Goal: Task Accomplishment & Management: Manage account settings

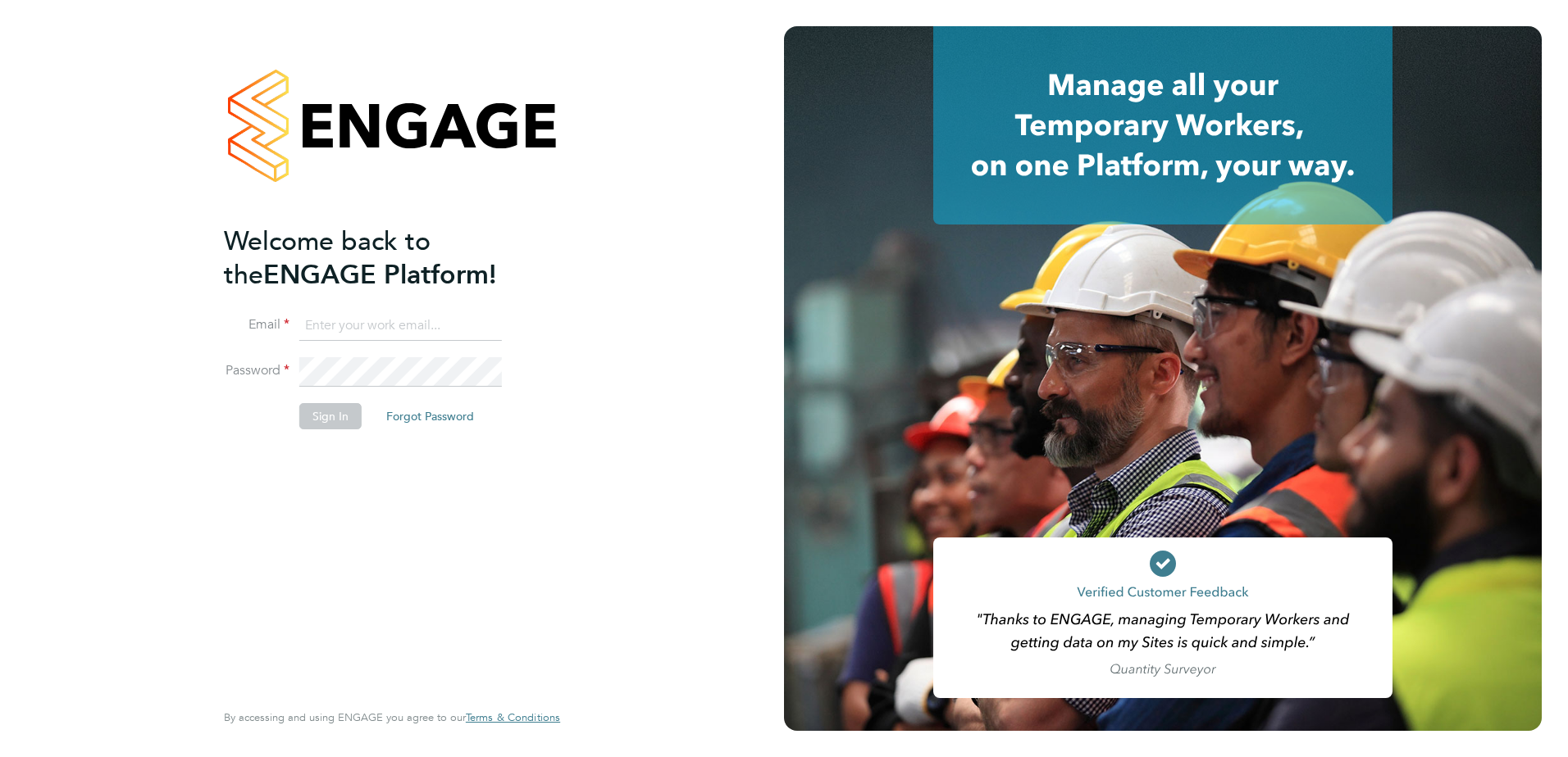
type input "naomi.mutter@vistry.co.uk"
click at [445, 316] on input "naomi.mutter@vistry.co.uk" at bounding box center [400, 326] width 203 height 29
click at [339, 414] on button "Sign In" at bounding box center [330, 416] width 63 height 26
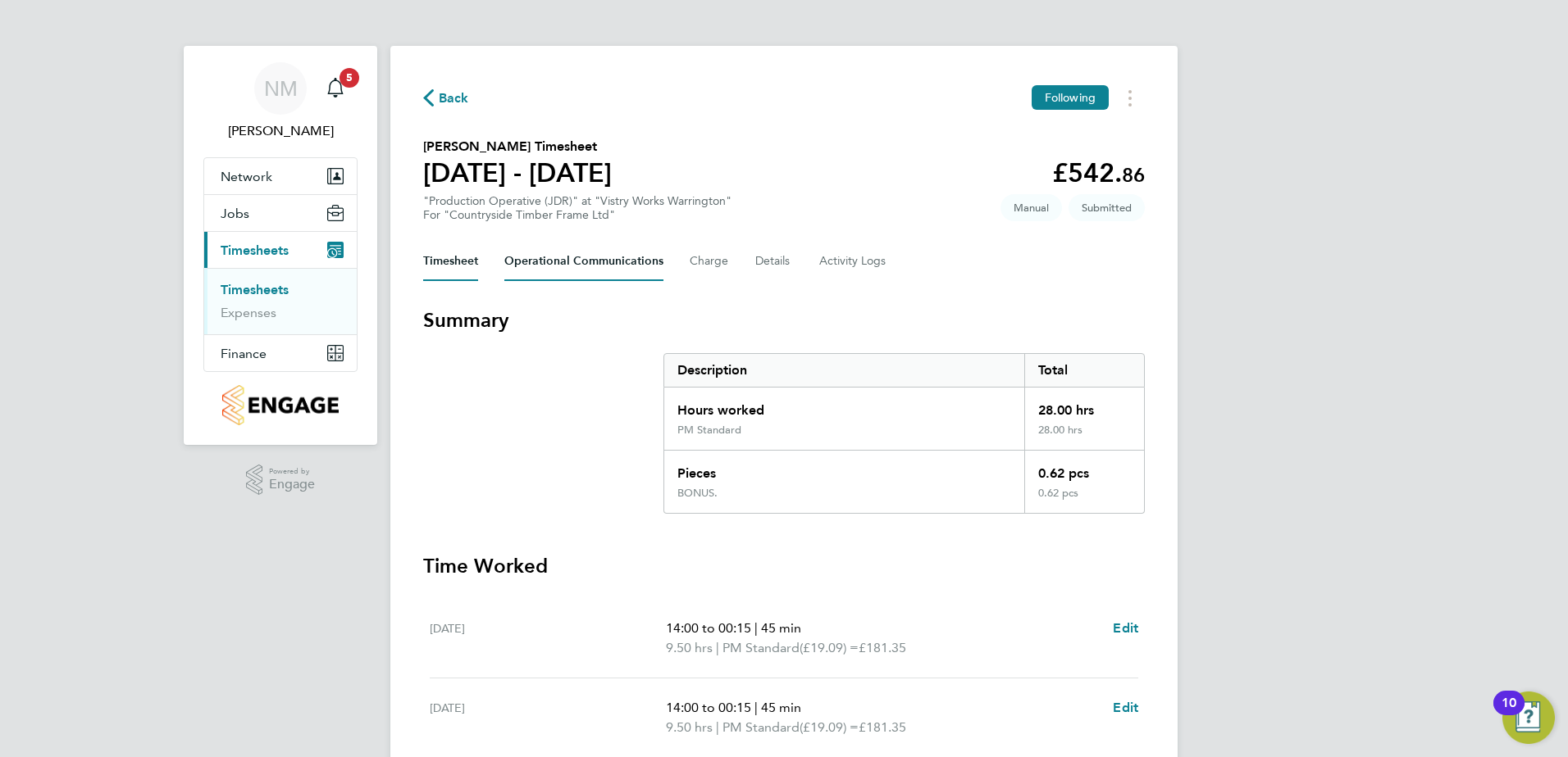
click at [601, 258] on Communications-tab "Operational Communications" at bounding box center [584, 261] width 159 height 39
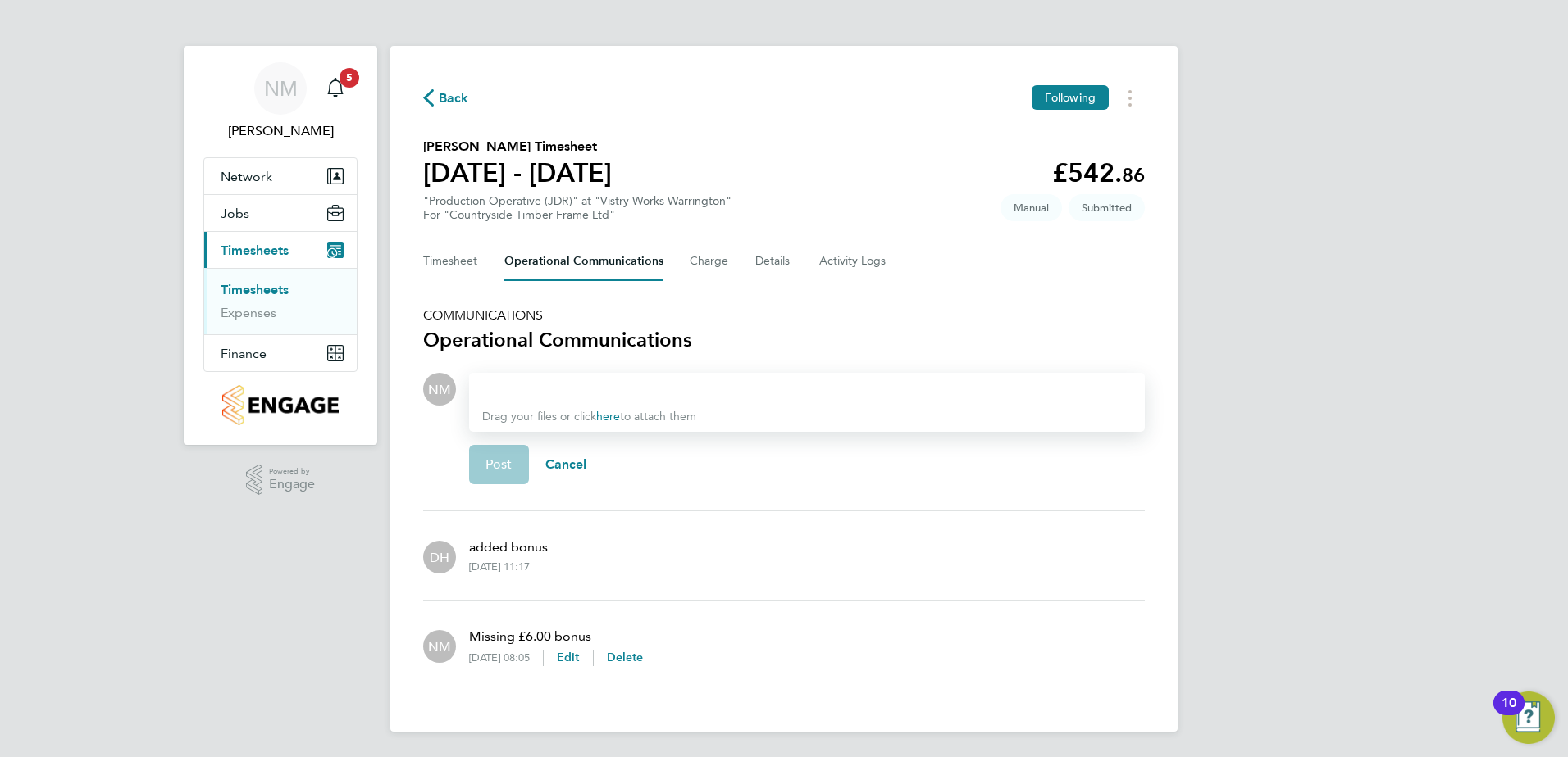
scroll to position [1, 0]
click at [455, 103] on div "Back Following" at bounding box center [783, 97] width 721 height 25
drag, startPoint x: 455, startPoint y: 103, endPoint x: 451, endPoint y: 89, distance: 14.6
click at [451, 89] on span "Back" at bounding box center [454, 98] width 30 height 20
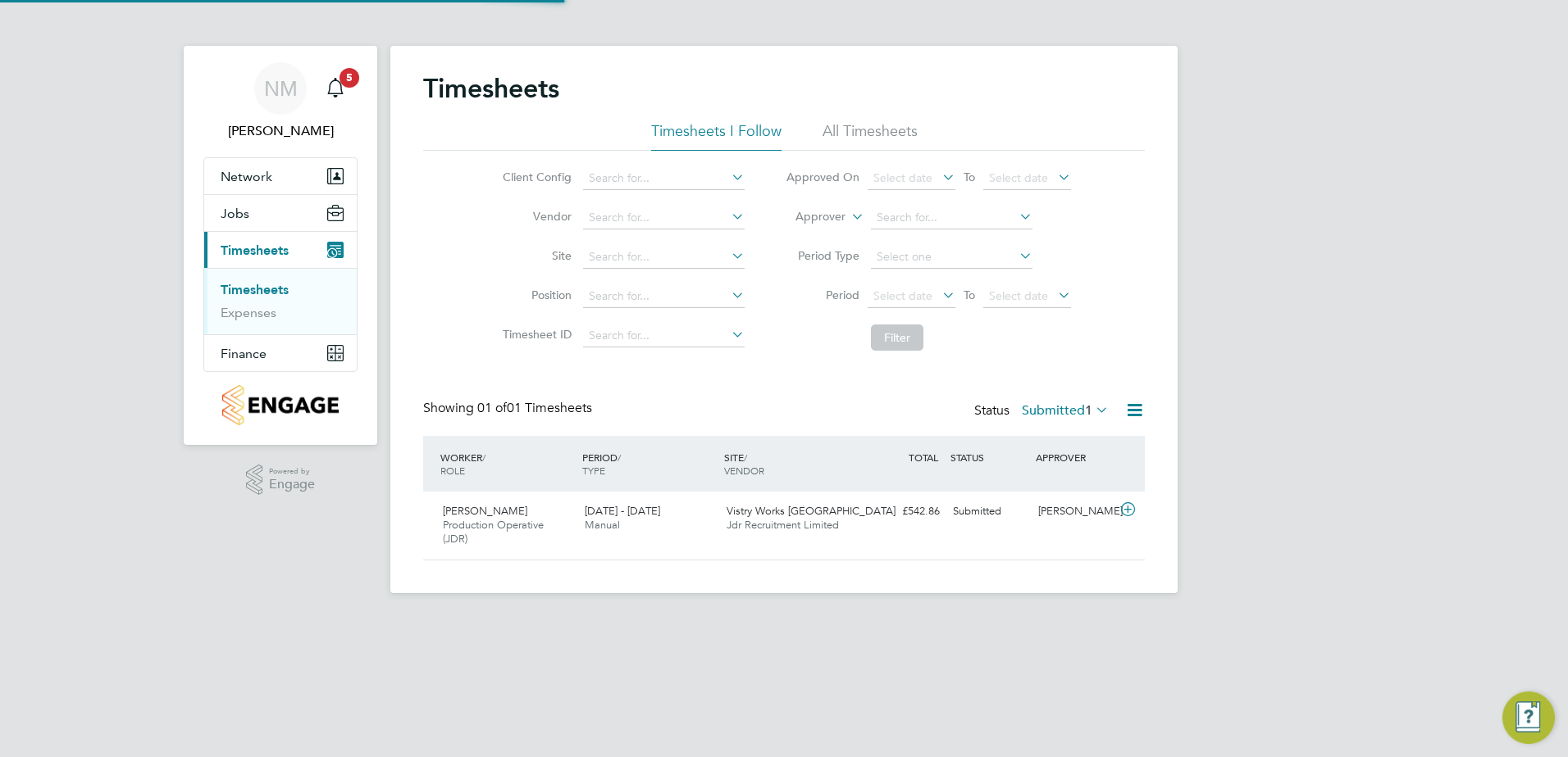
scroll to position [42, 143]
click at [1130, 504] on icon at bounding box center [1128, 510] width 21 height 13
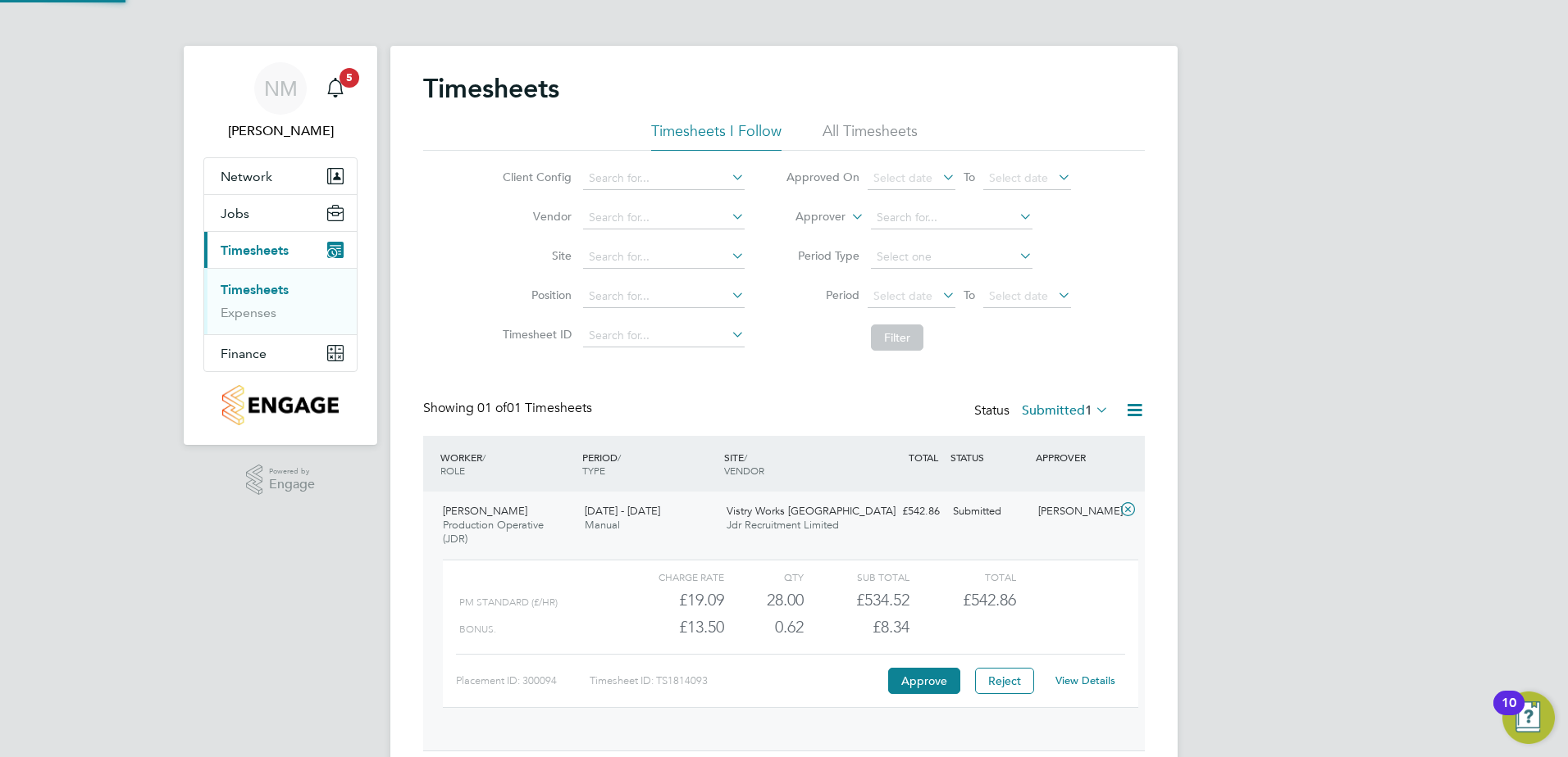
scroll to position [28, 160]
click at [945, 677] on button "Approve" at bounding box center [924, 680] width 73 height 26
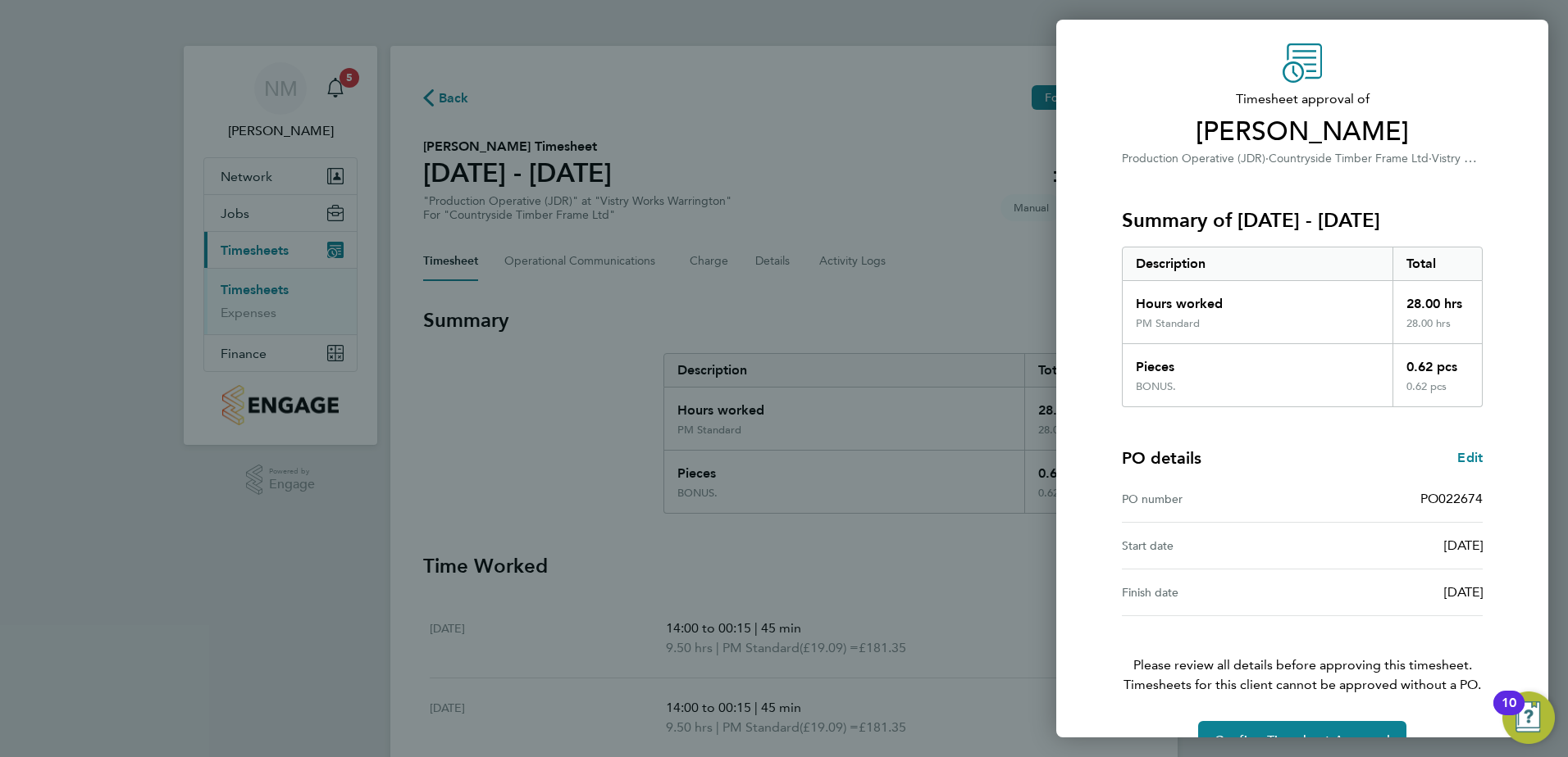
scroll to position [91, 0]
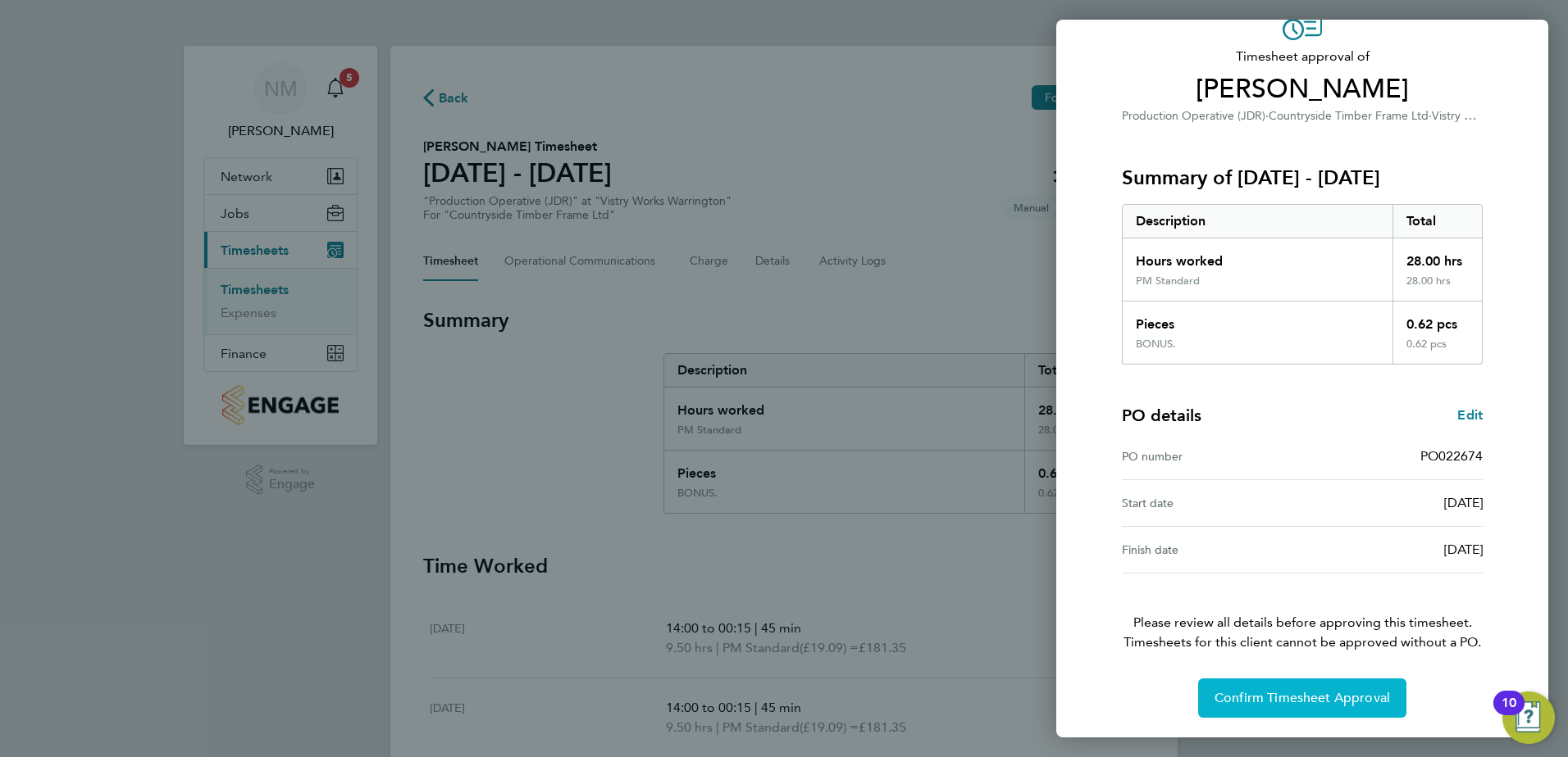
drag, startPoint x: 1279, startPoint y: 703, endPoint x: 1277, endPoint y: 684, distance: 19.1
click at [1279, 701] on span "Confirm Timesheet Approval" at bounding box center [1302, 699] width 175 height 17
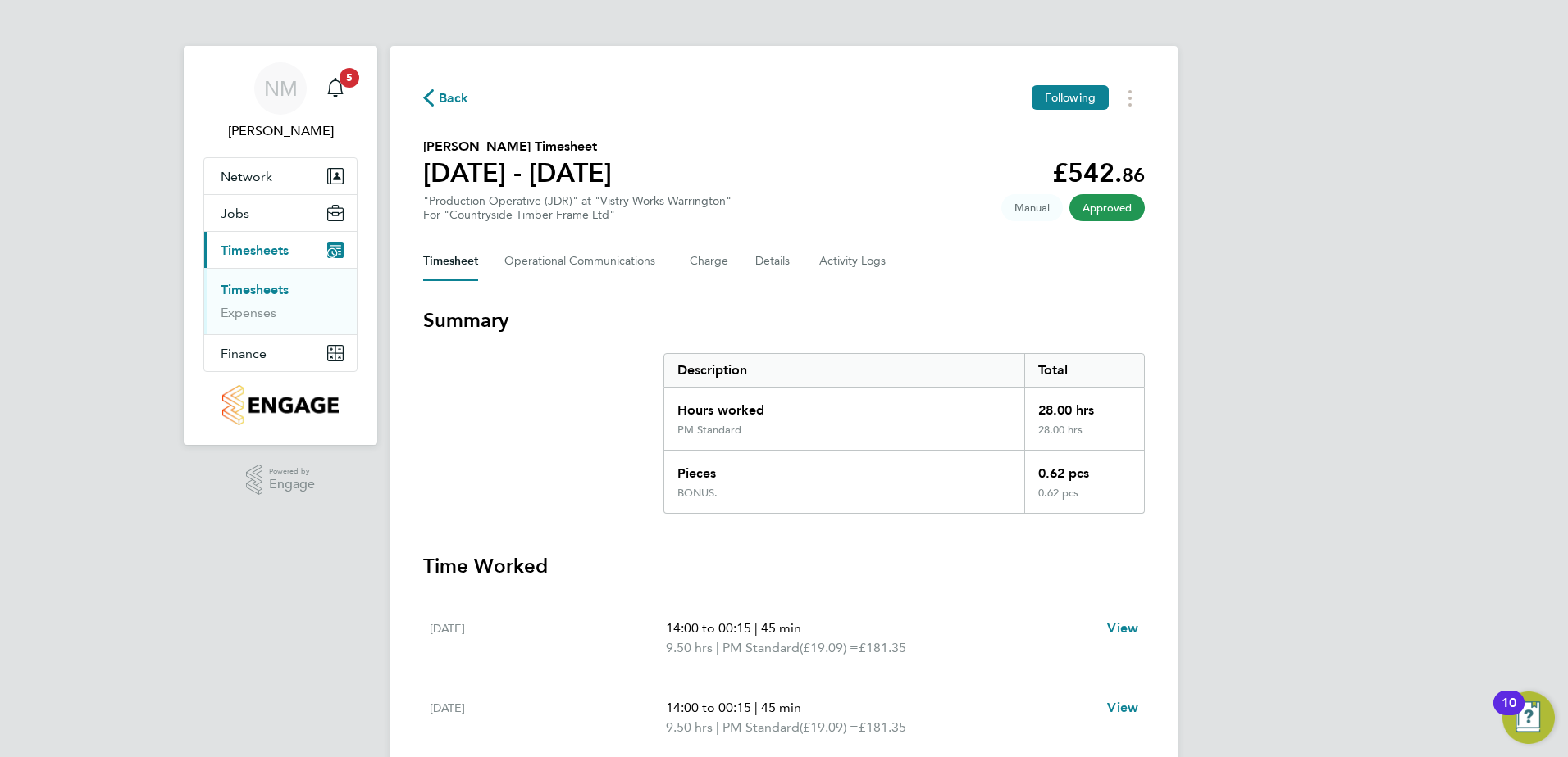
click at [434, 84] on div "Back Following Oswald Mason's Timesheet 26 Aug - 01 Sept 2025 £542. 86 "Product…" at bounding box center [784, 630] width 787 height 1169
click at [445, 93] on span "Back" at bounding box center [454, 98] width 30 height 20
click at [457, 93] on span "Back" at bounding box center [454, 98] width 30 height 20
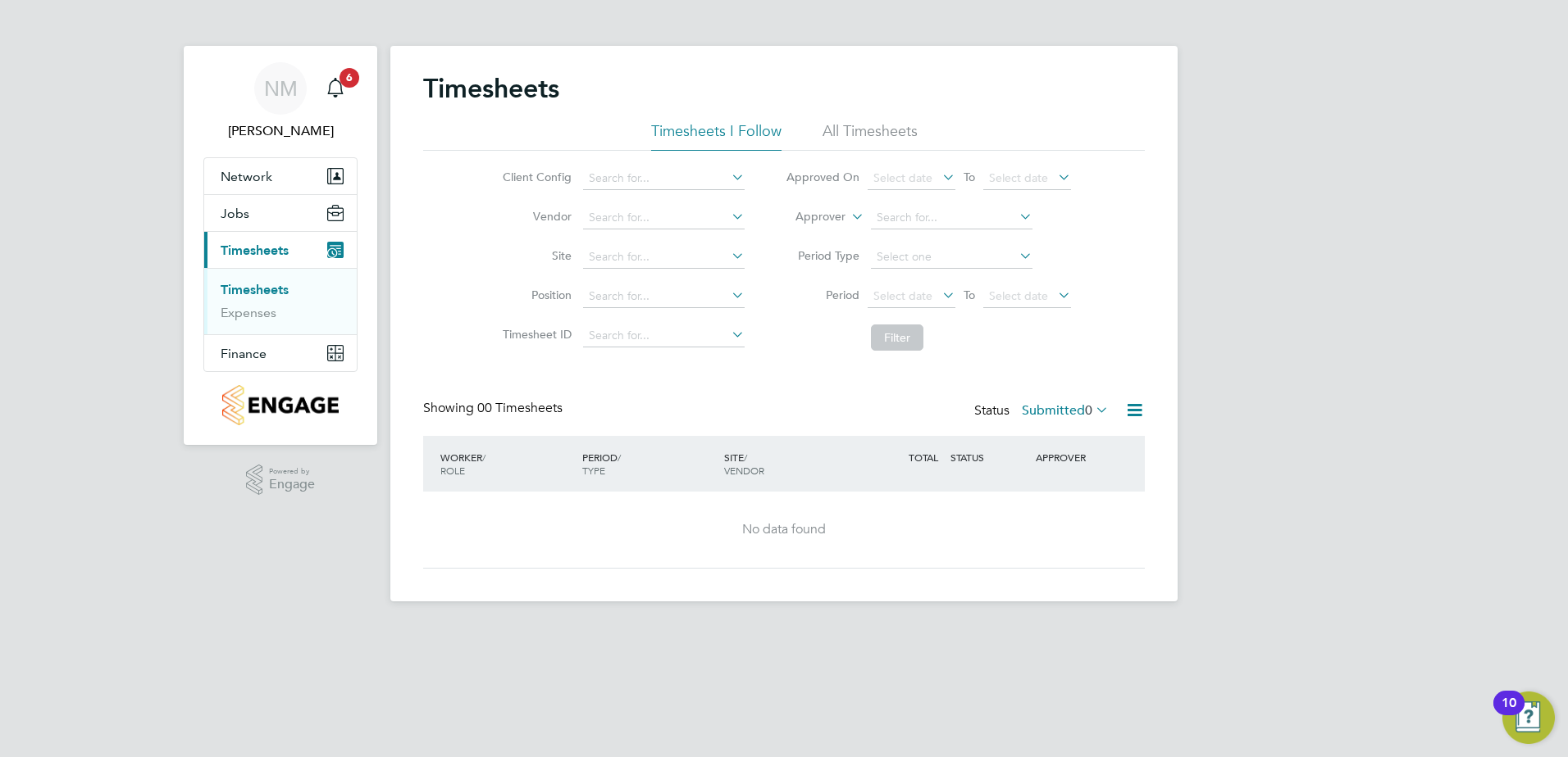
click at [1056, 408] on label "Submitted 0" at bounding box center [1065, 411] width 87 height 17
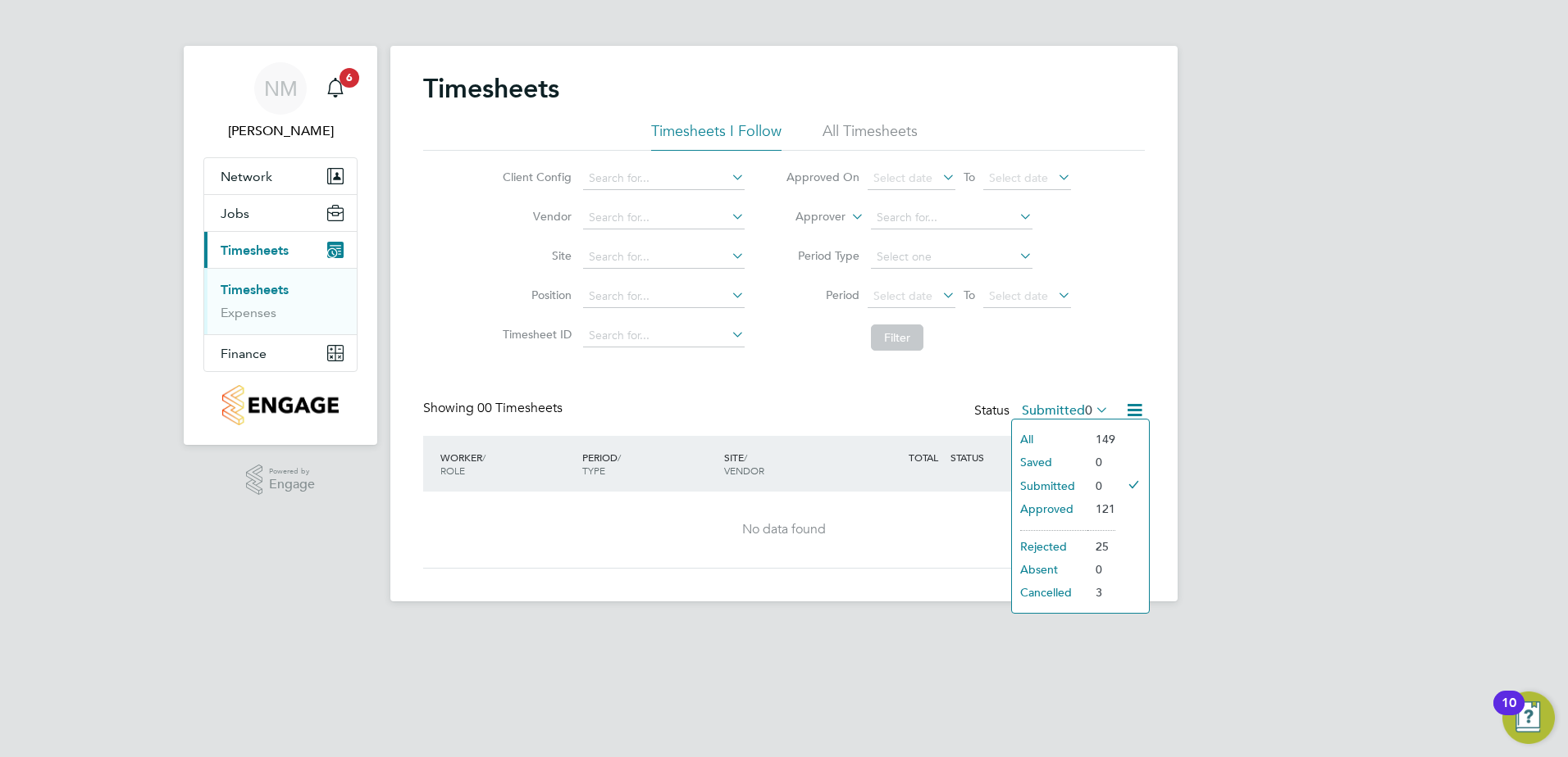
click at [1063, 550] on li "Rejected" at bounding box center [1049, 547] width 75 height 23
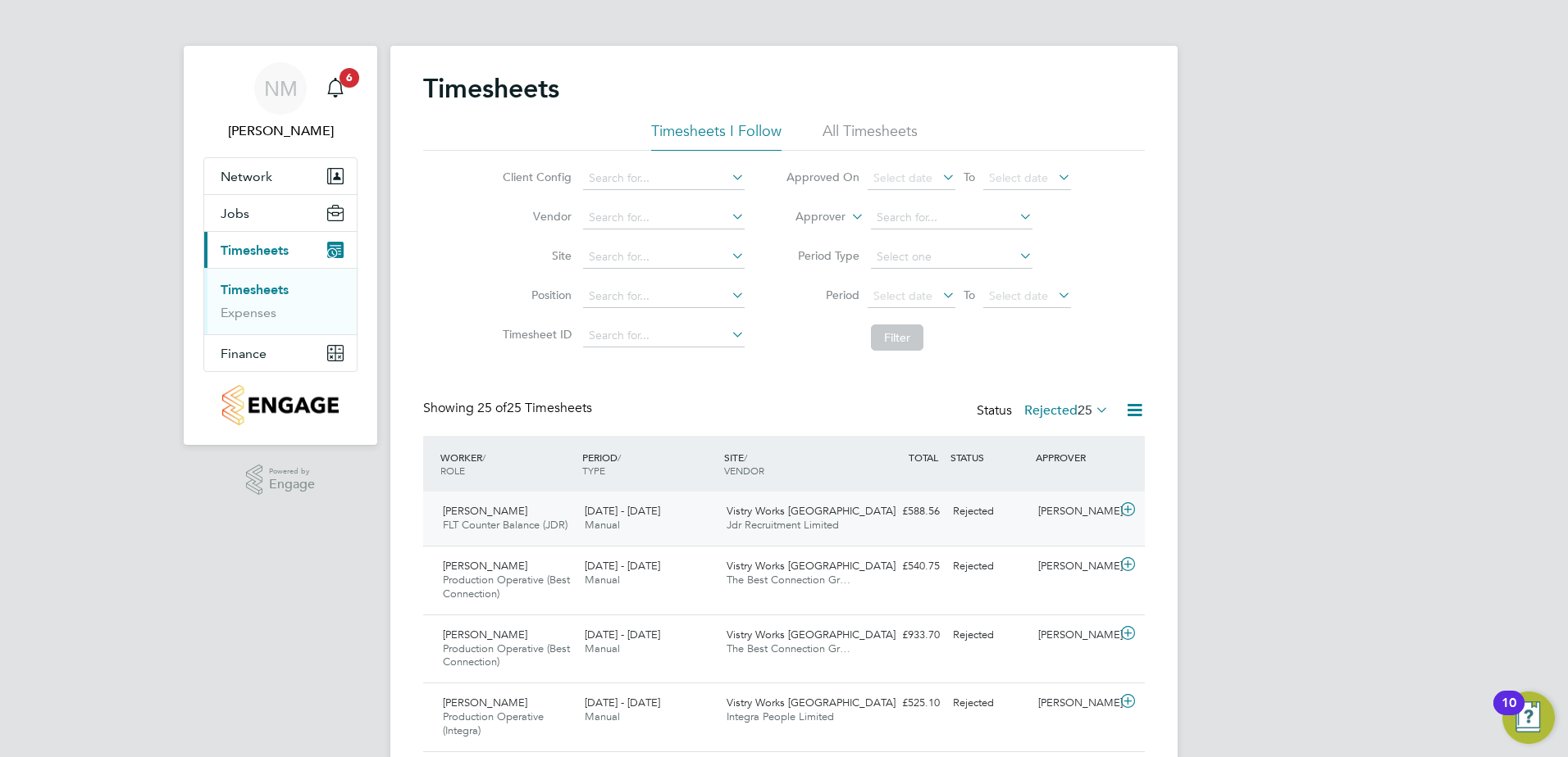
click at [1122, 509] on icon at bounding box center [1128, 510] width 21 height 13
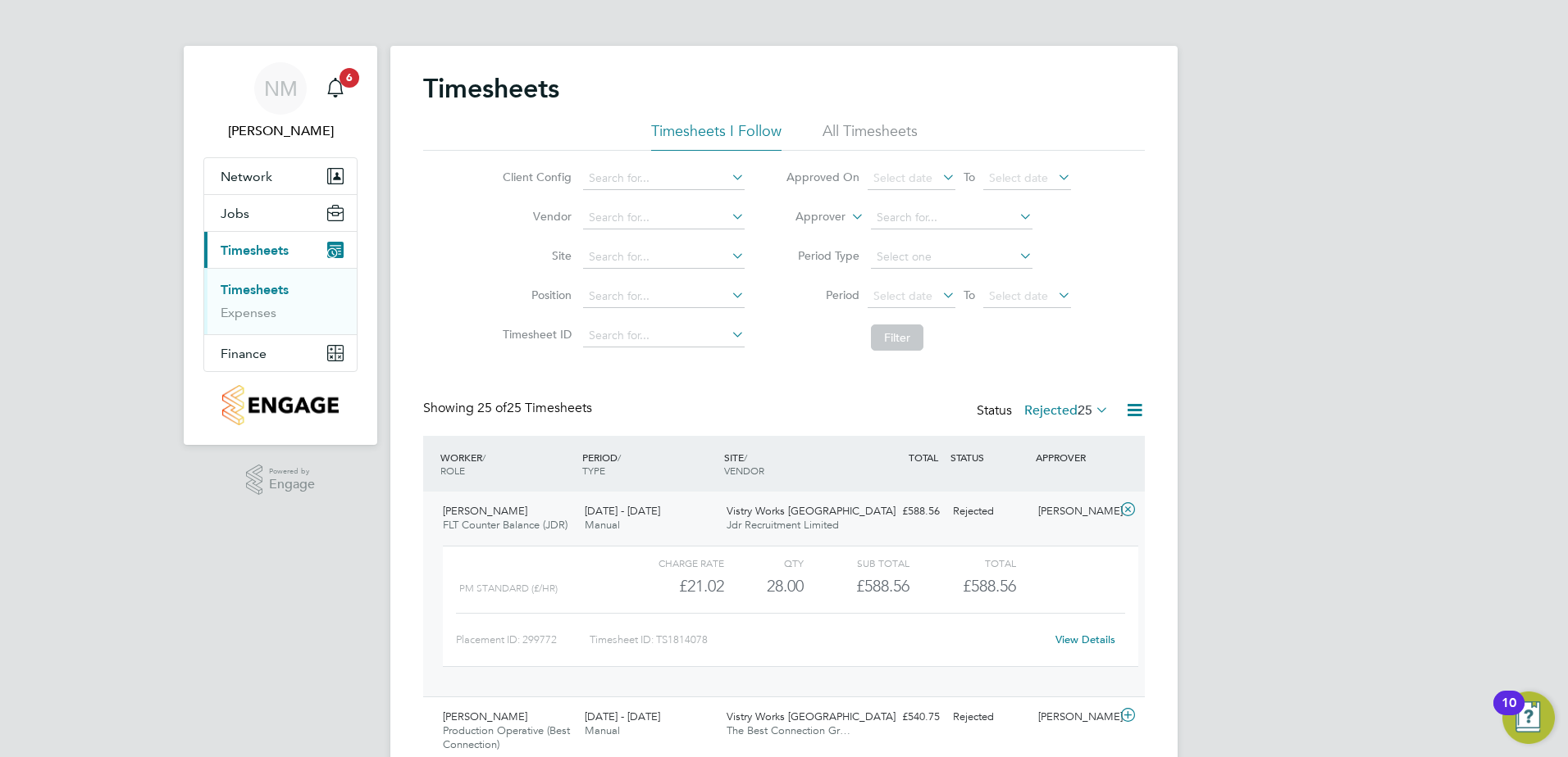
click at [1100, 643] on link "View Details" at bounding box center [1085, 639] width 60 height 14
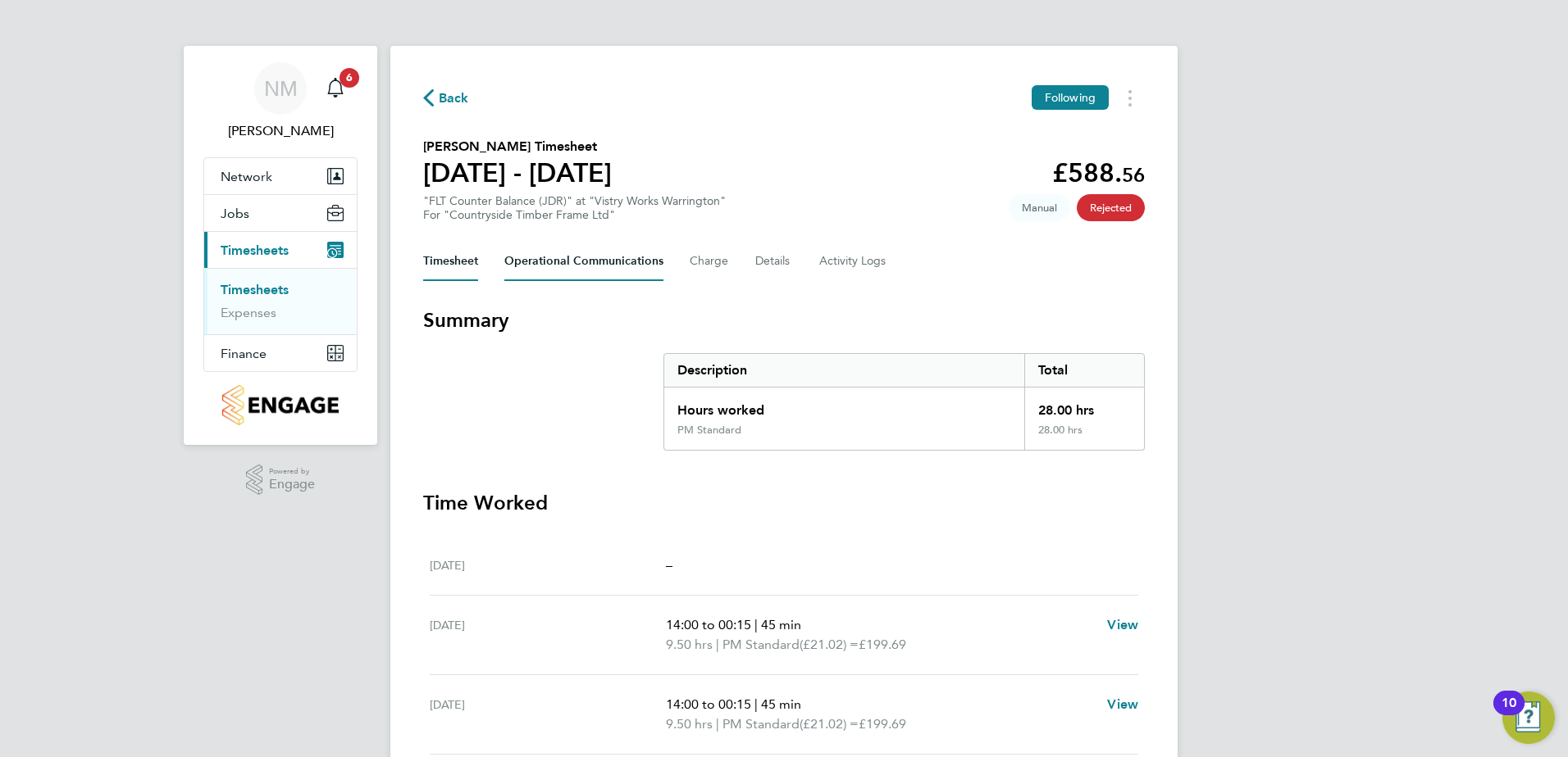
click at [545, 268] on Communications-tab "Operational Communications" at bounding box center [584, 261] width 159 height 39
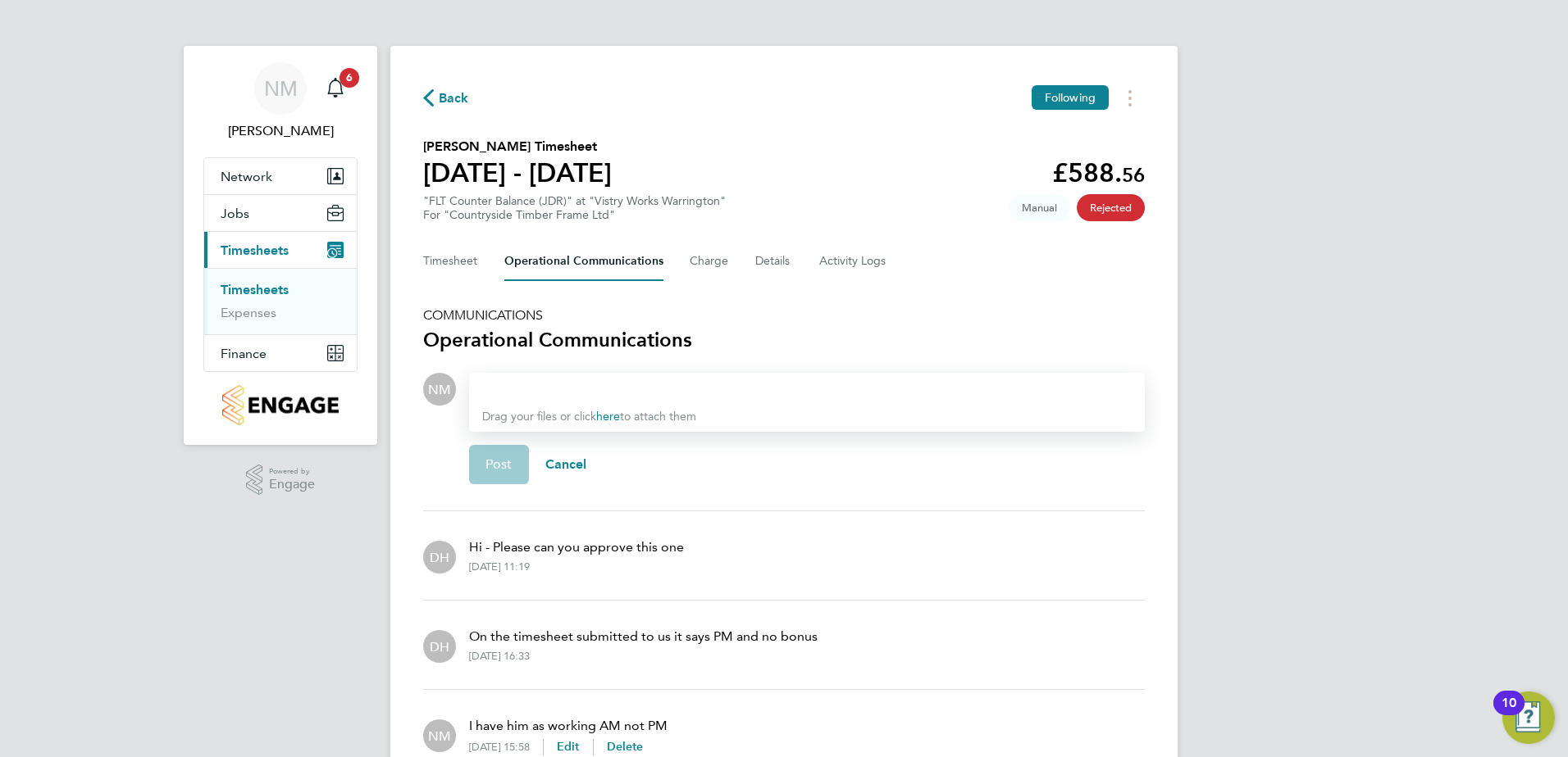
click at [580, 385] on div at bounding box center [807, 389] width 650 height 20
click at [463, 95] on span "Back" at bounding box center [454, 98] width 30 height 20
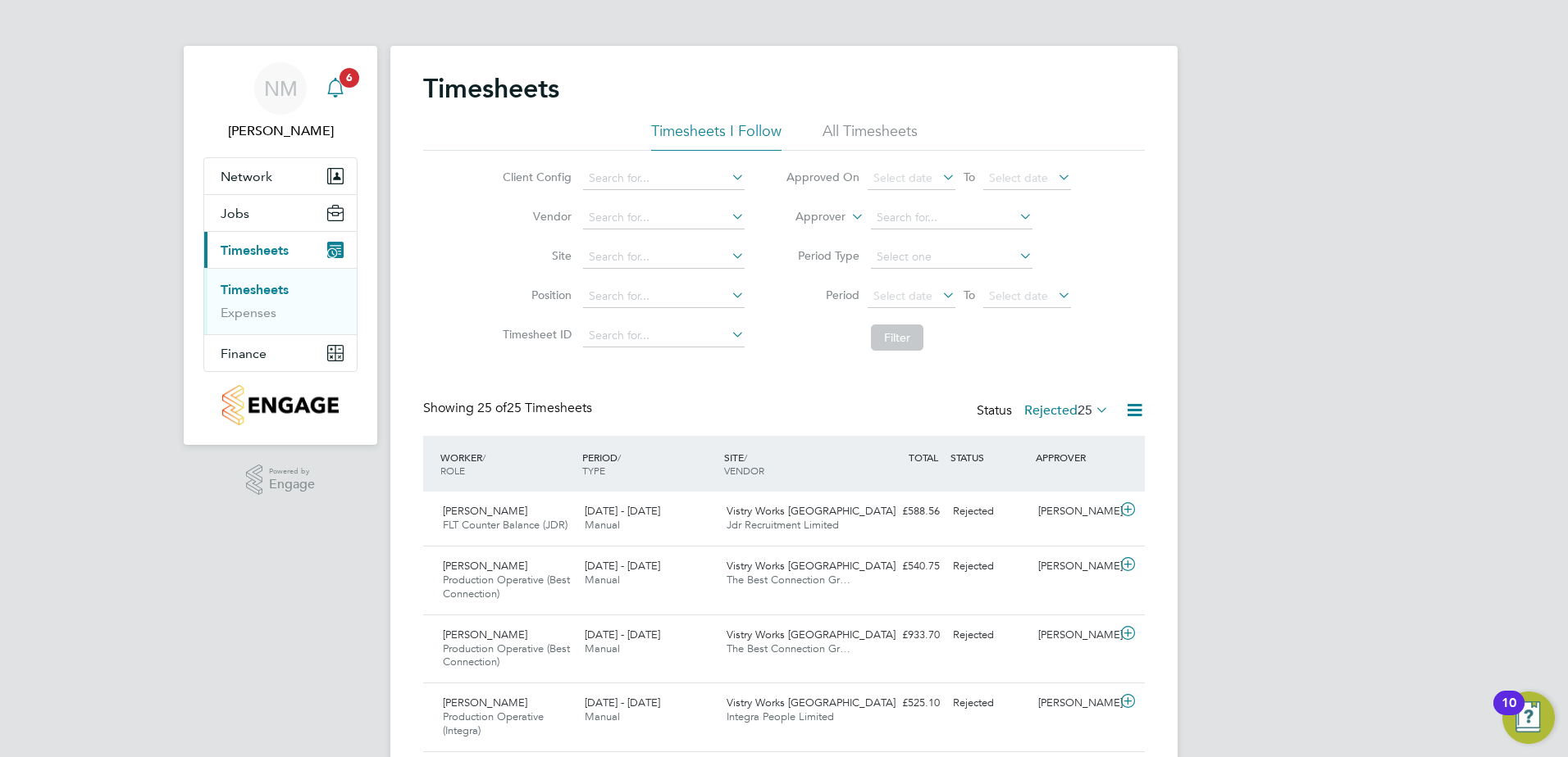
click at [344, 78] on span "6" at bounding box center [349, 78] width 20 height 20
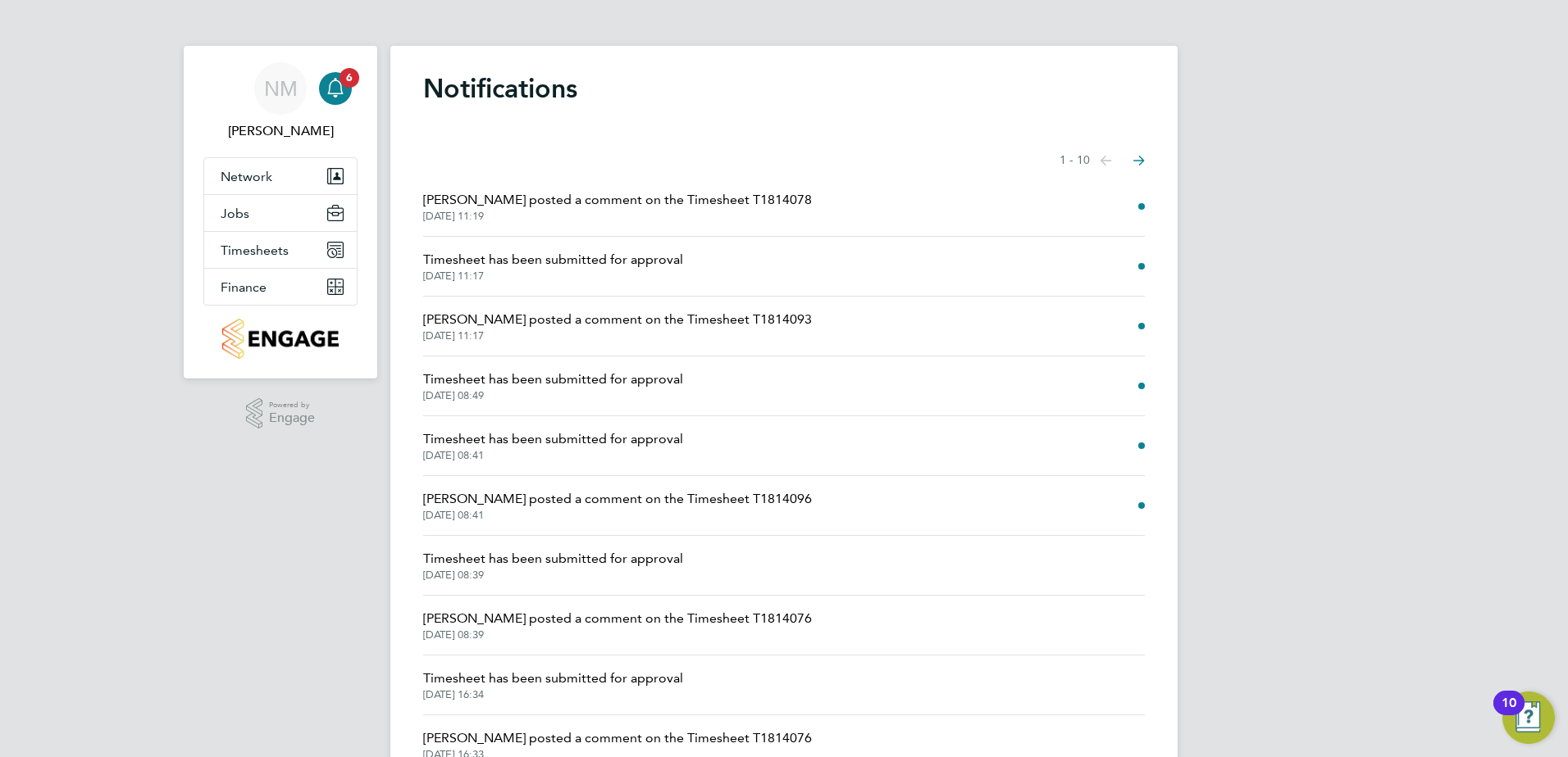
click at [648, 207] on span "Danielle Harris posted a comment on the Timesheet T1814078" at bounding box center [617, 200] width 389 height 20
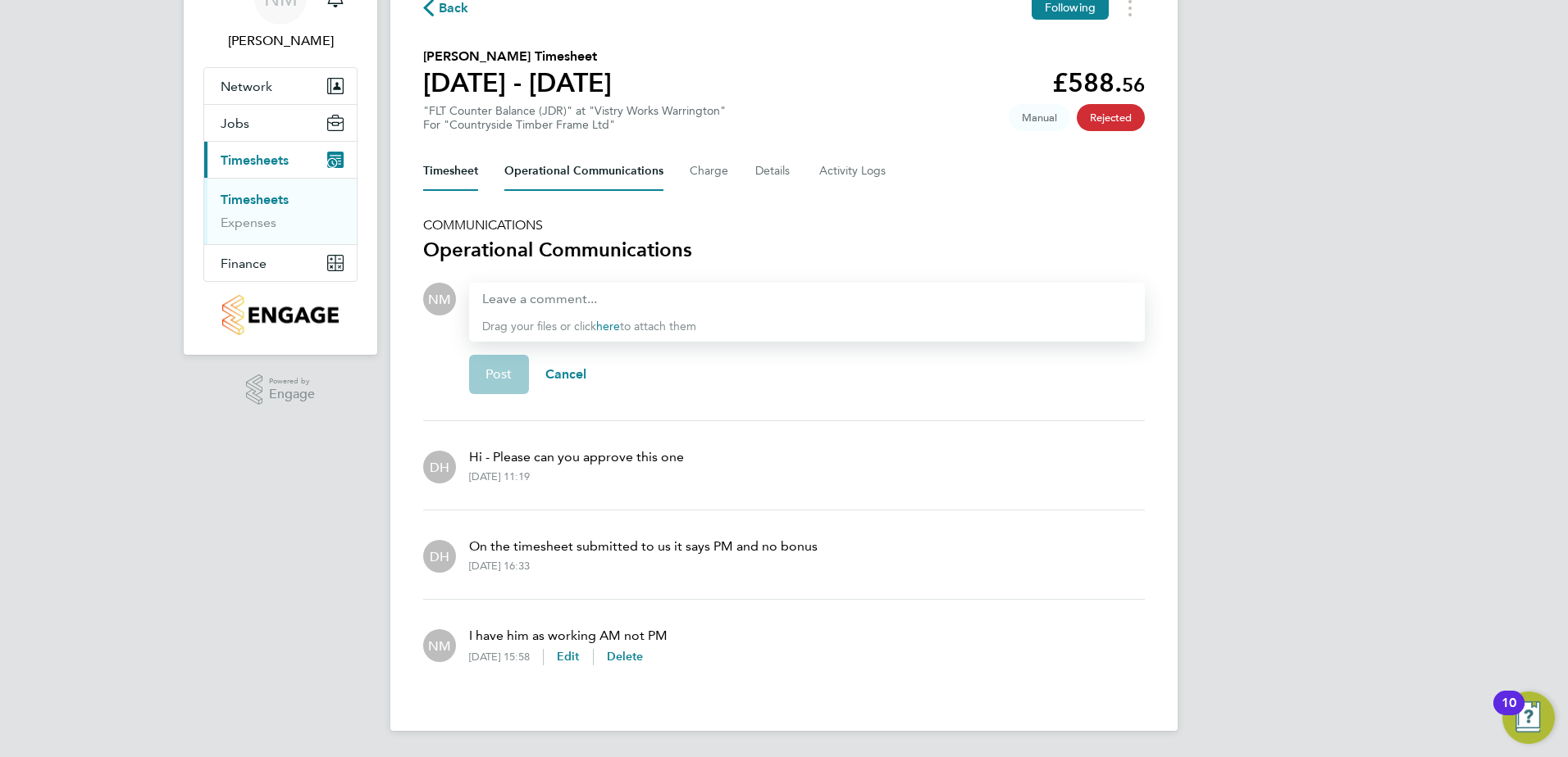
click at [468, 162] on button "Timesheet" at bounding box center [450, 171] width 55 height 39
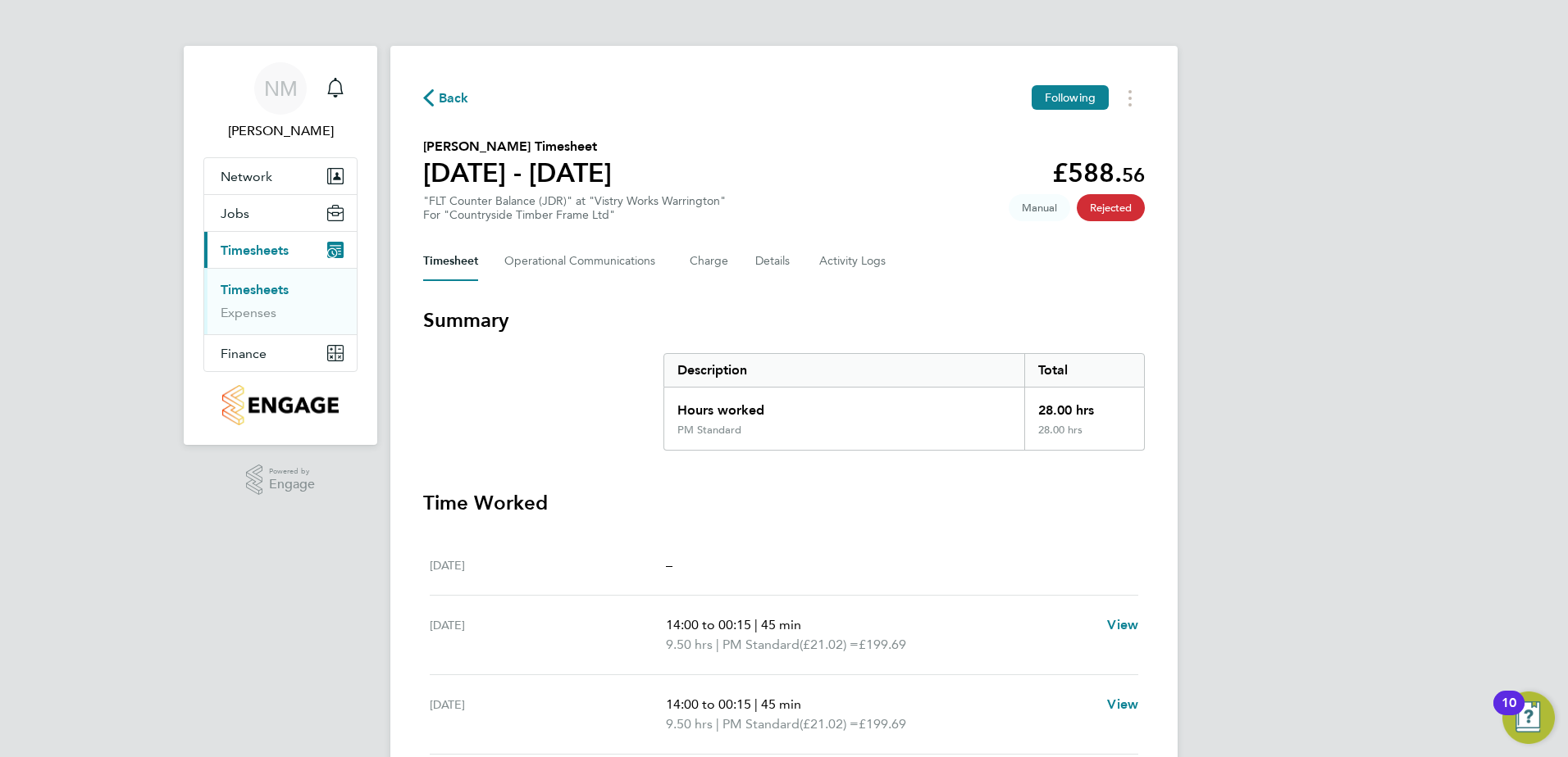
click at [463, 93] on span "Back" at bounding box center [454, 98] width 30 height 20
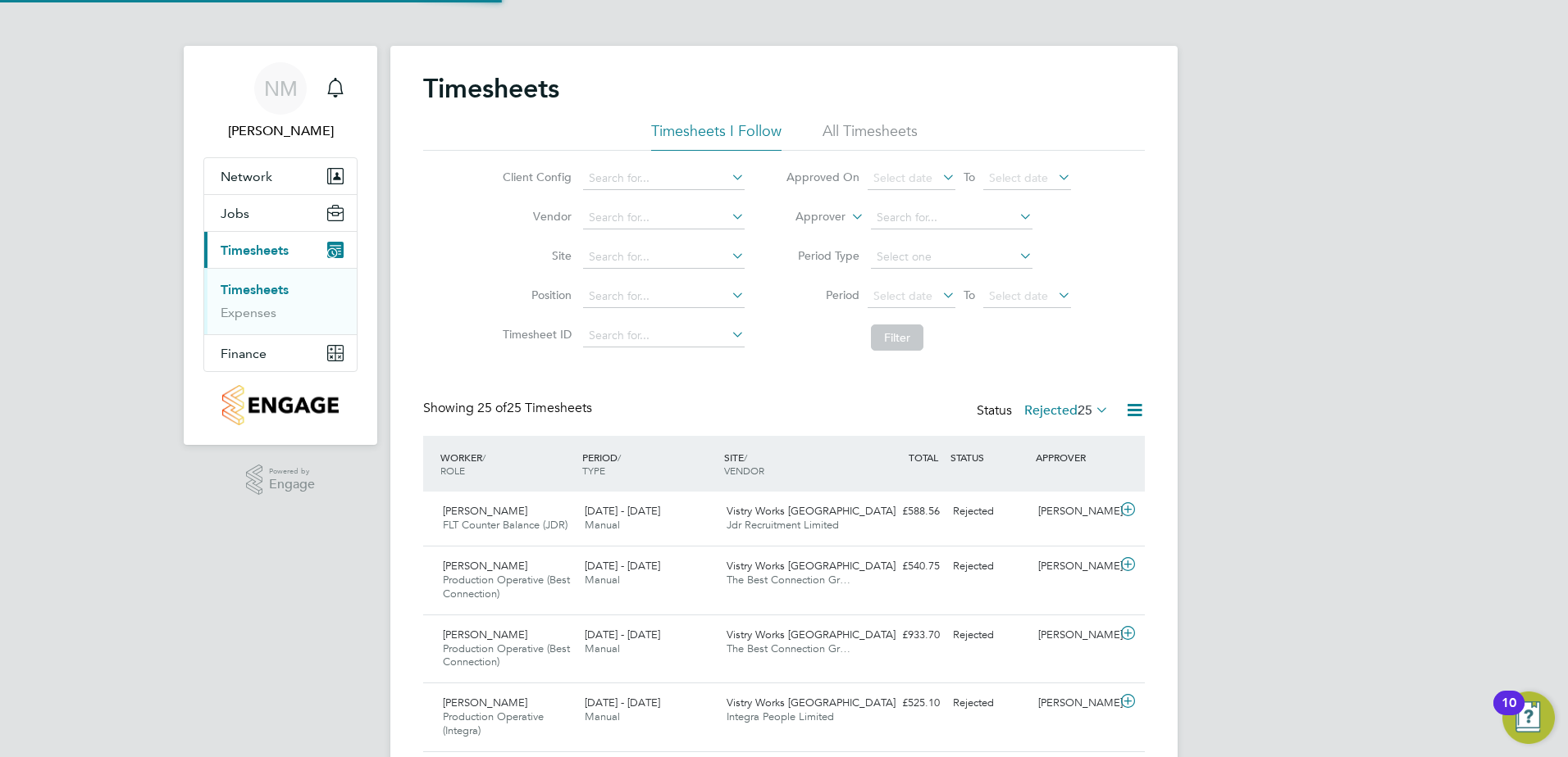
scroll to position [55, 143]
click at [1092, 404] on icon at bounding box center [1092, 410] width 0 height 23
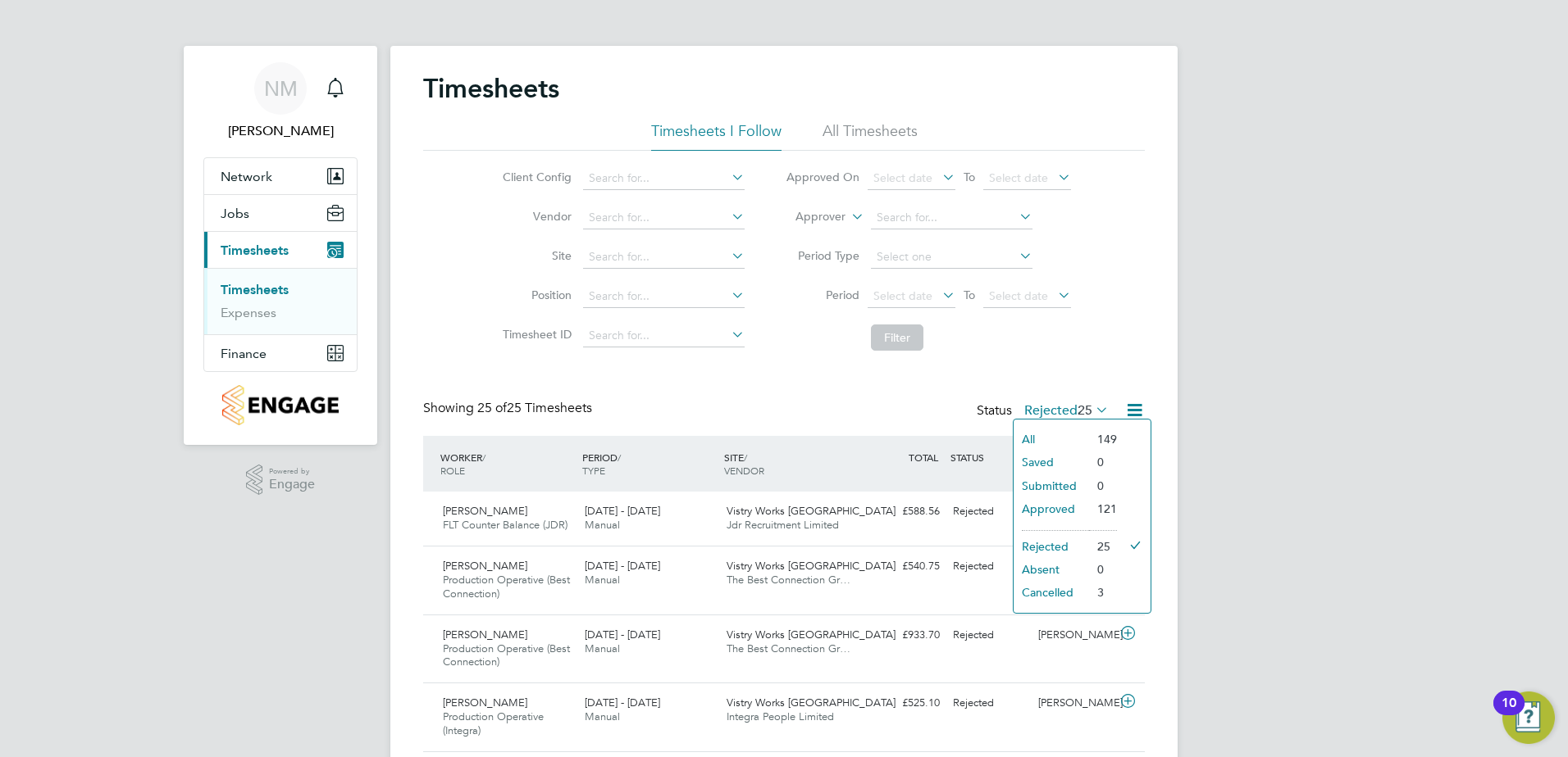
click at [1079, 485] on li "Submitted" at bounding box center [1051, 486] width 75 height 23
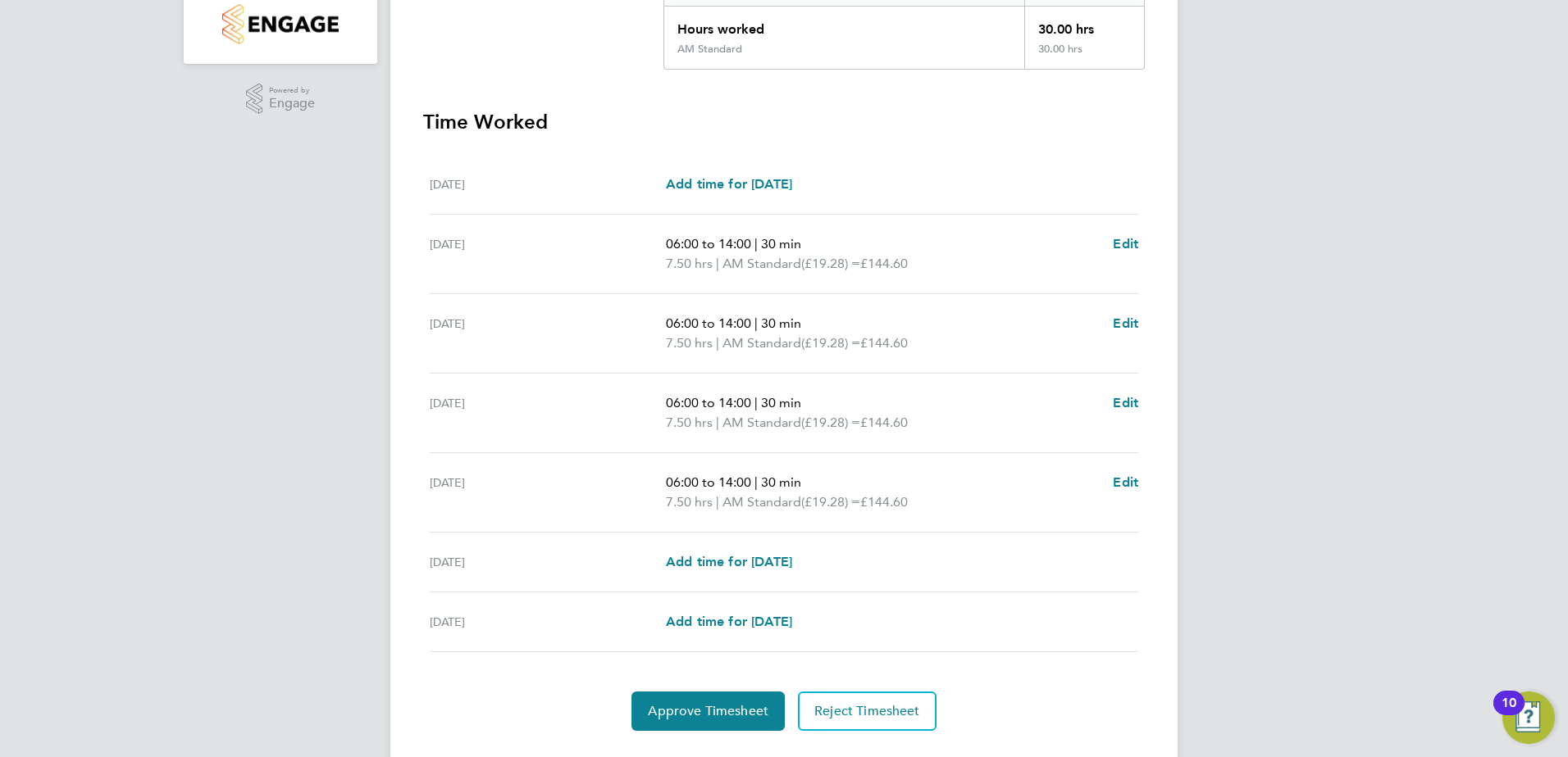
scroll to position [410, 0]
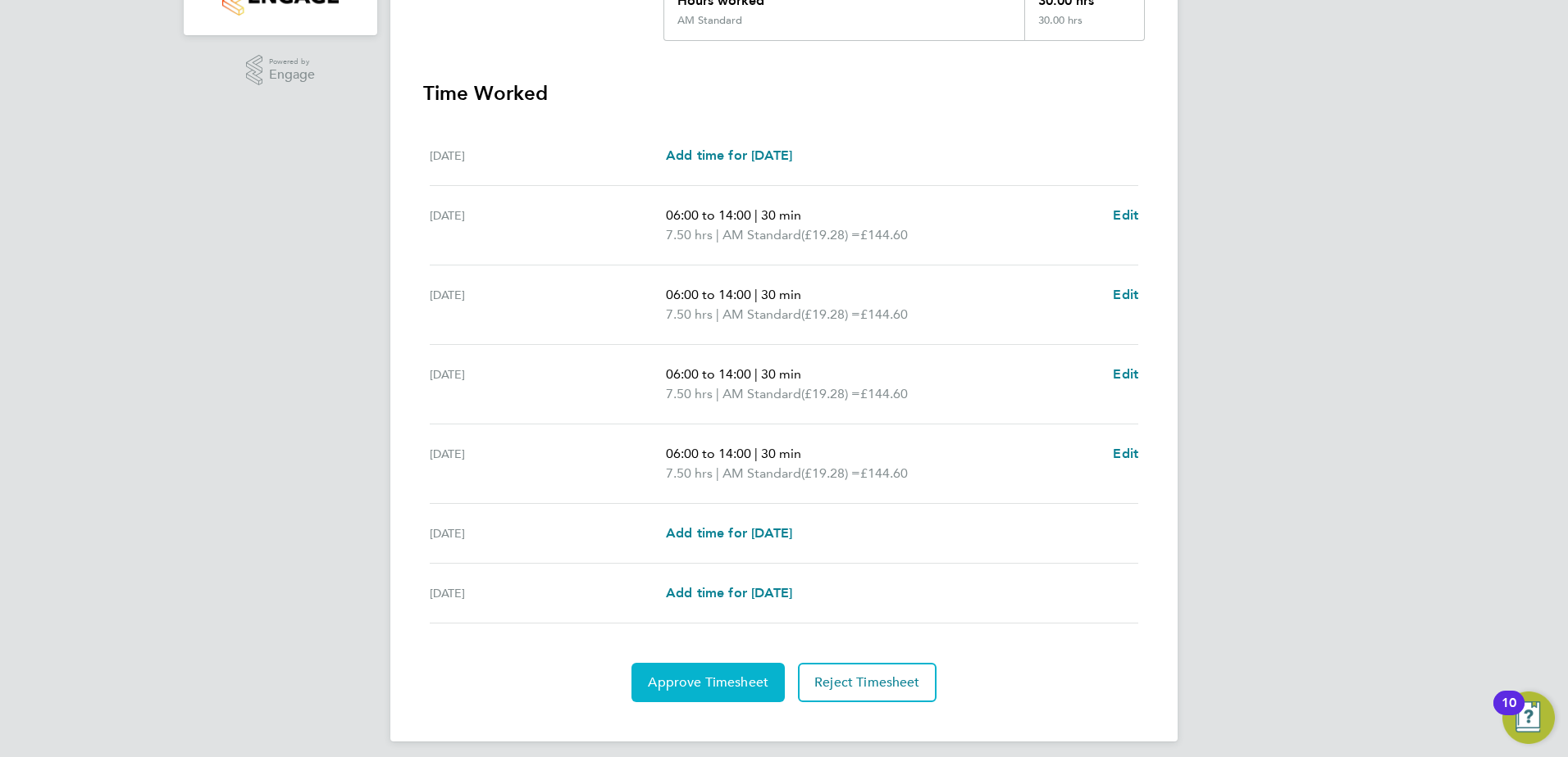
click at [725, 676] on span "Approve Timesheet" at bounding box center [708, 683] width 121 height 17
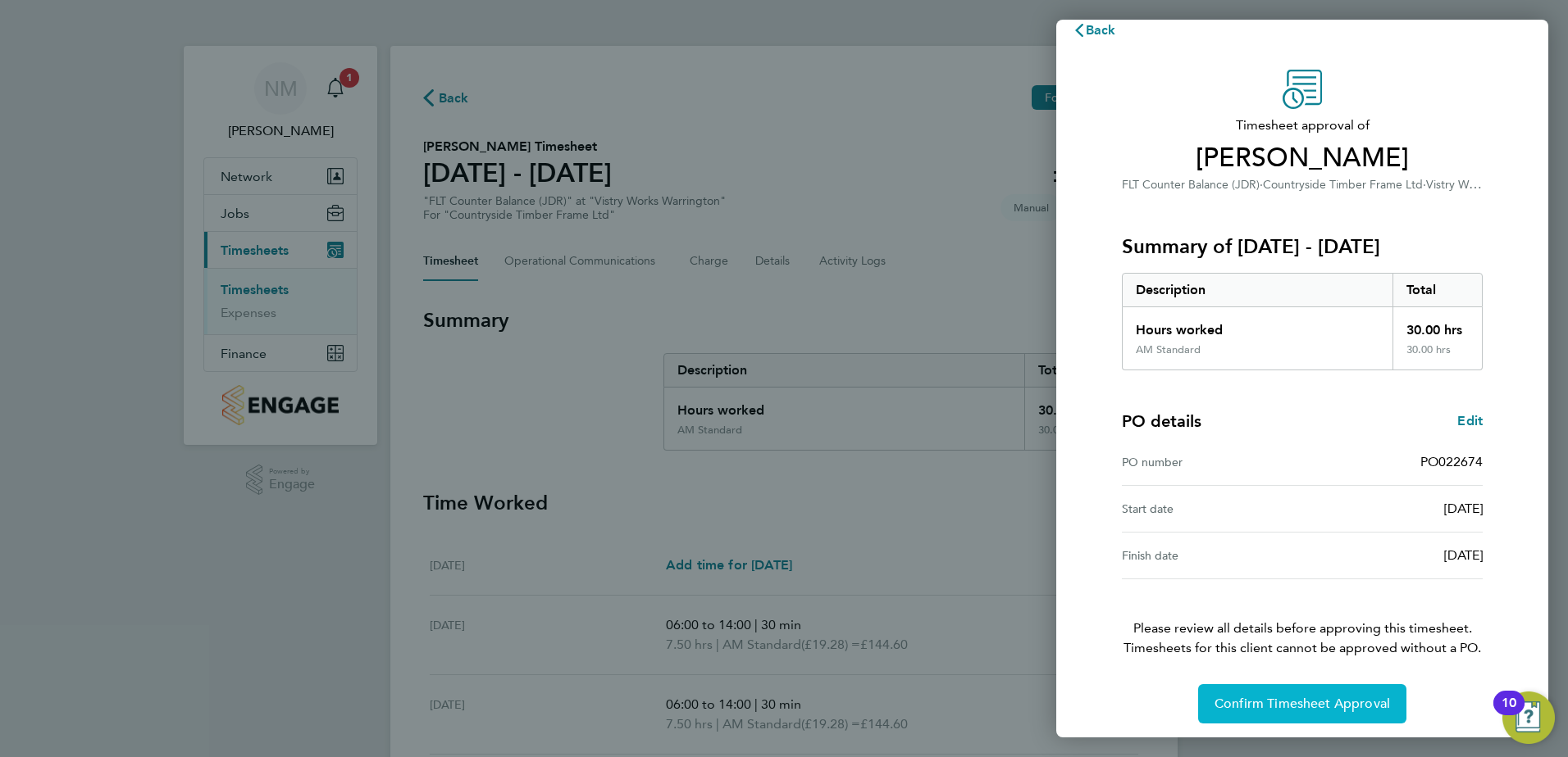
scroll to position [28, 0]
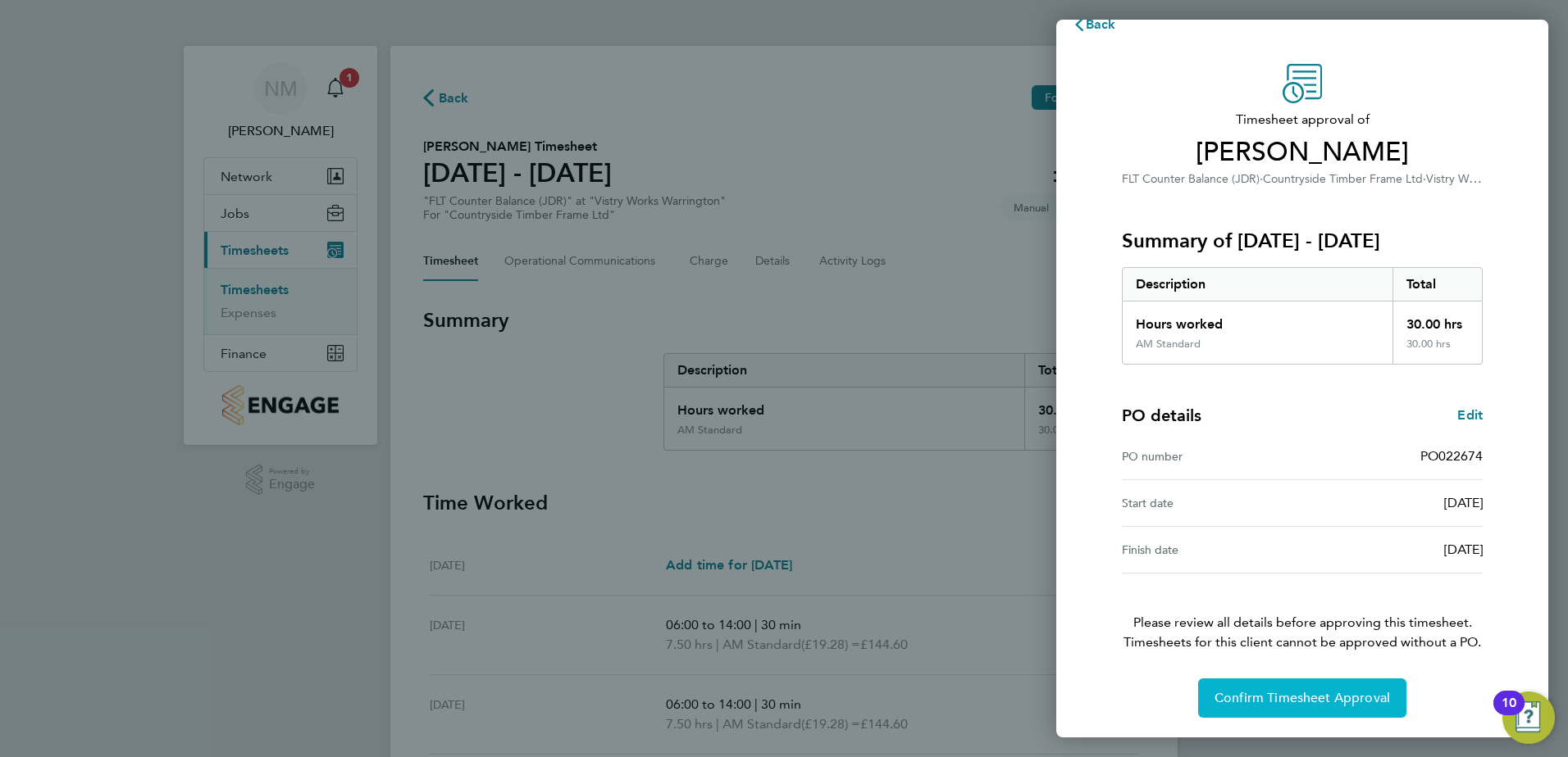
click at [1315, 693] on span "Confirm Timesheet Approval" at bounding box center [1302, 699] width 175 height 17
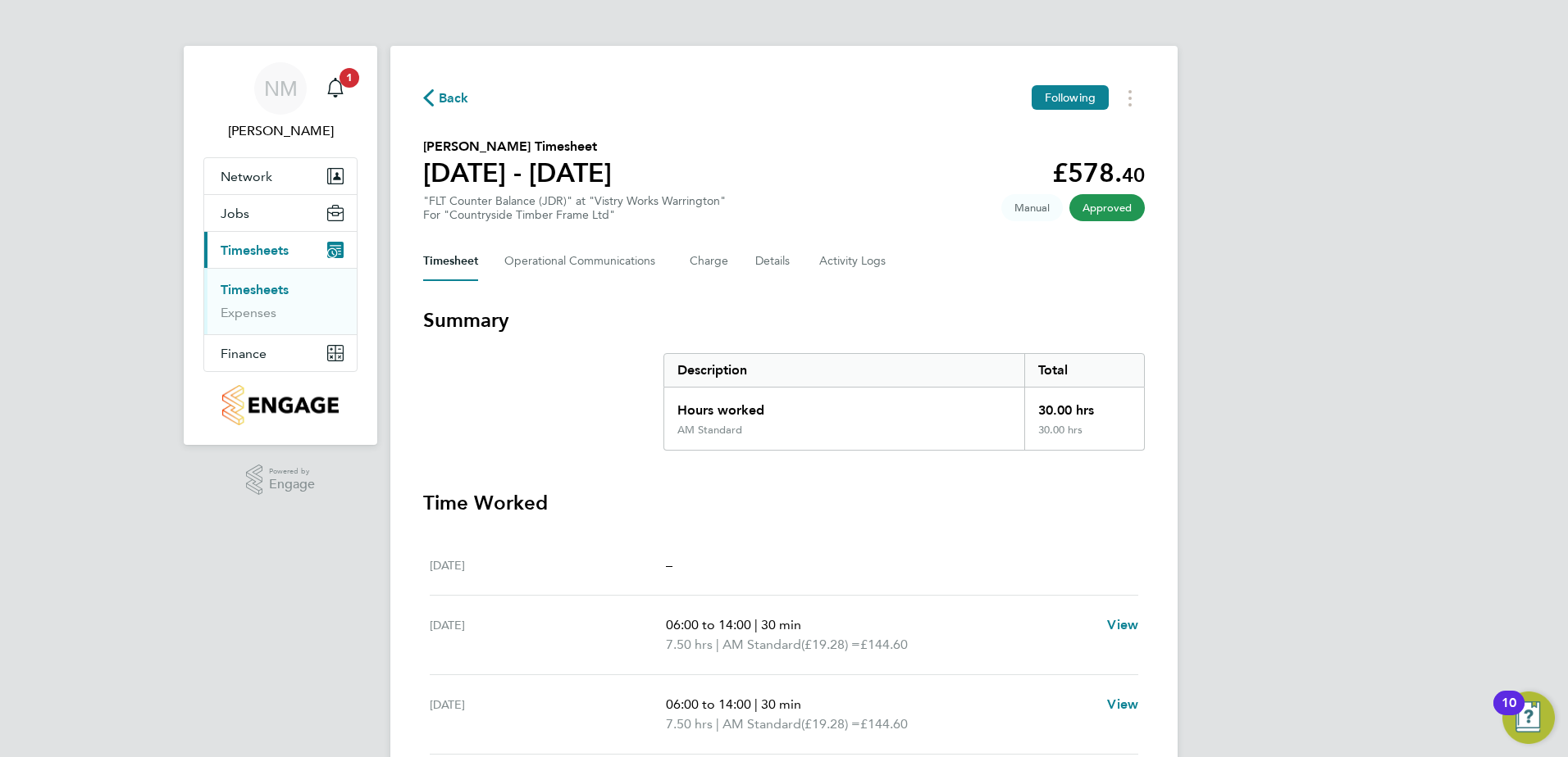
click at [447, 98] on span "Back" at bounding box center [454, 98] width 30 height 20
